Goal: Task Accomplishment & Management: Use online tool/utility

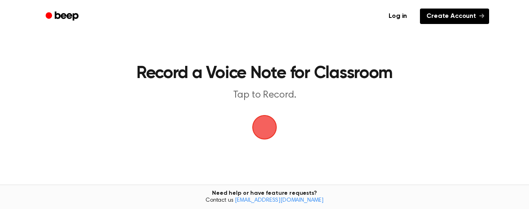
click at [452, 15] on link "Create Account" at bounding box center [454, 16] width 69 height 15
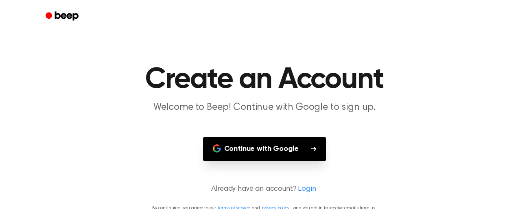
click at [262, 149] on button "Continue with Google" at bounding box center [264, 149] width 123 height 24
click at [245, 151] on button "Continue with Google" at bounding box center [264, 149] width 123 height 24
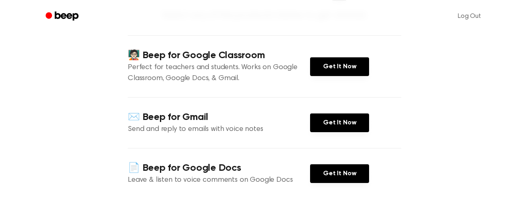
scroll to position [92, 0]
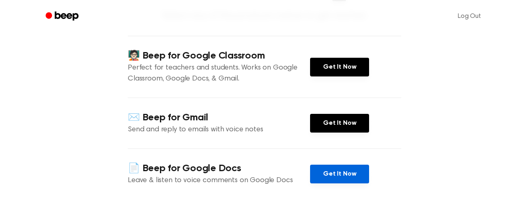
click at [342, 175] on link "Get It Now" at bounding box center [339, 174] width 59 height 19
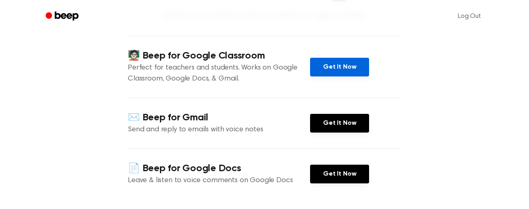
click at [332, 69] on link "Get It Now" at bounding box center [339, 67] width 59 height 19
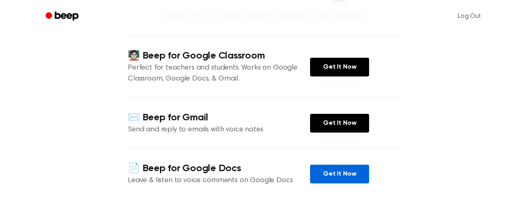
click at [327, 175] on link "Get It Now" at bounding box center [339, 174] width 59 height 19
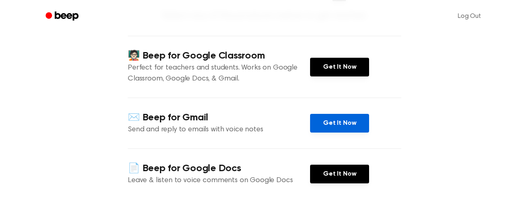
click at [351, 122] on link "Get It Now" at bounding box center [339, 123] width 59 height 19
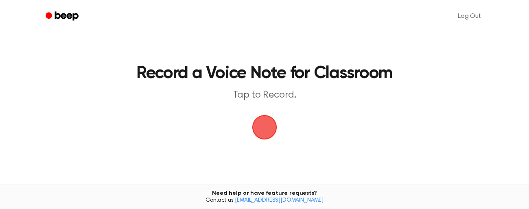
click at [267, 129] on span "button" at bounding box center [264, 127] width 41 height 41
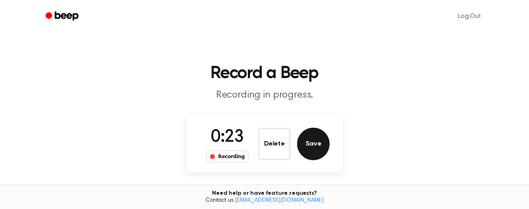
click at [319, 146] on button "Save" at bounding box center [313, 144] width 33 height 33
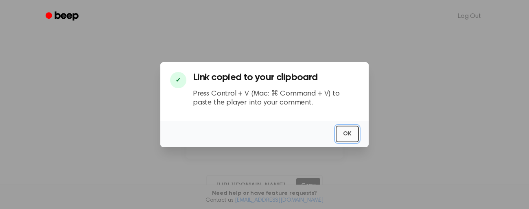
click at [351, 133] on button "OK" at bounding box center [347, 134] width 23 height 17
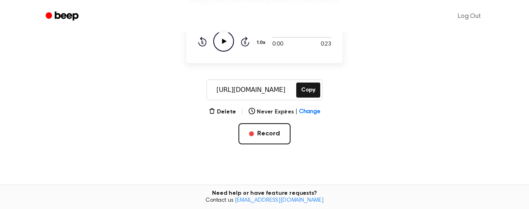
scroll to position [96, 0]
click at [308, 87] on button "Copy" at bounding box center [308, 89] width 24 height 15
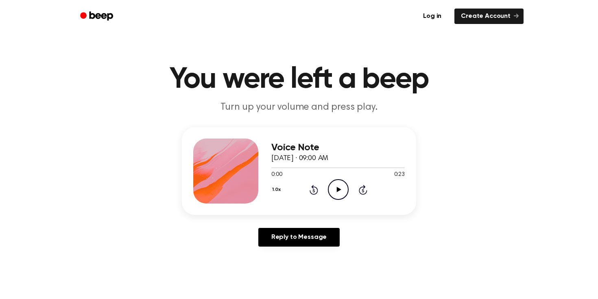
click at [338, 190] on icon at bounding box center [338, 189] width 4 height 5
